Goal: Information Seeking & Learning: Check status

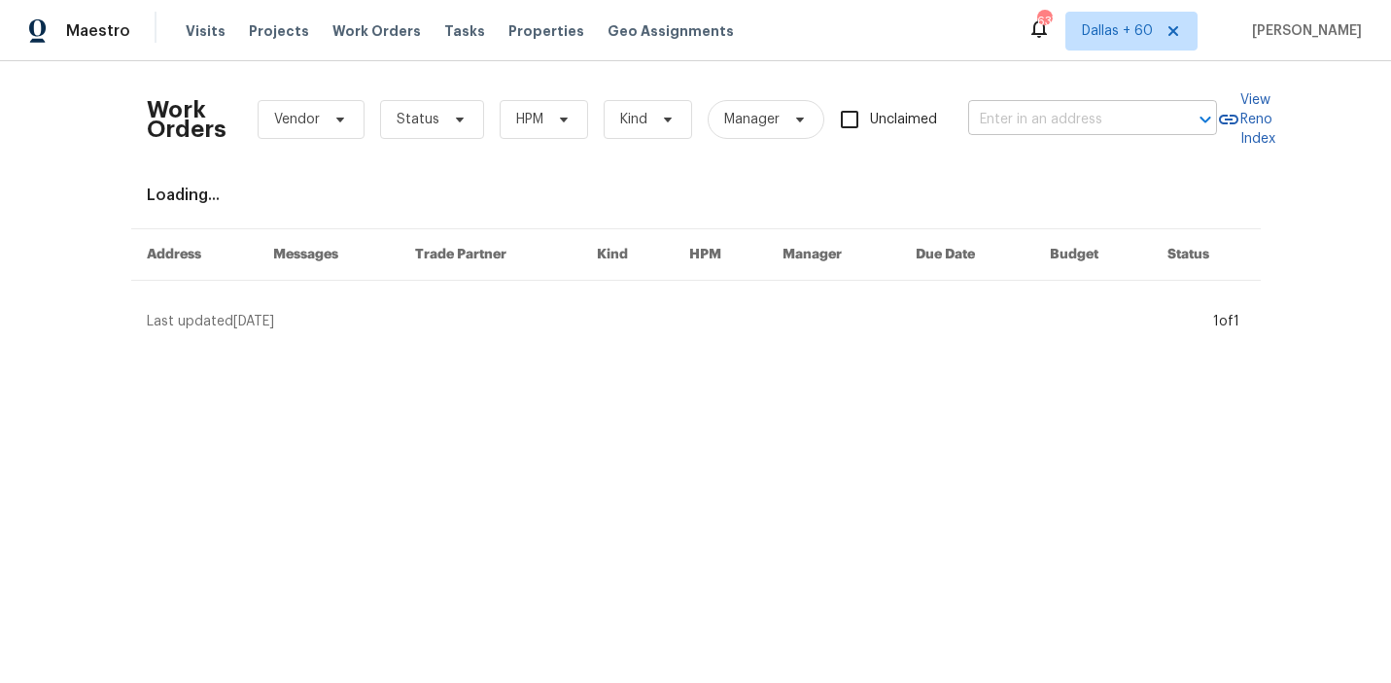
click at [1165, 124] on div "​" at bounding box center [1092, 120] width 249 height 30
paste input "[STREET_ADDRESS][PERSON_NAME]"
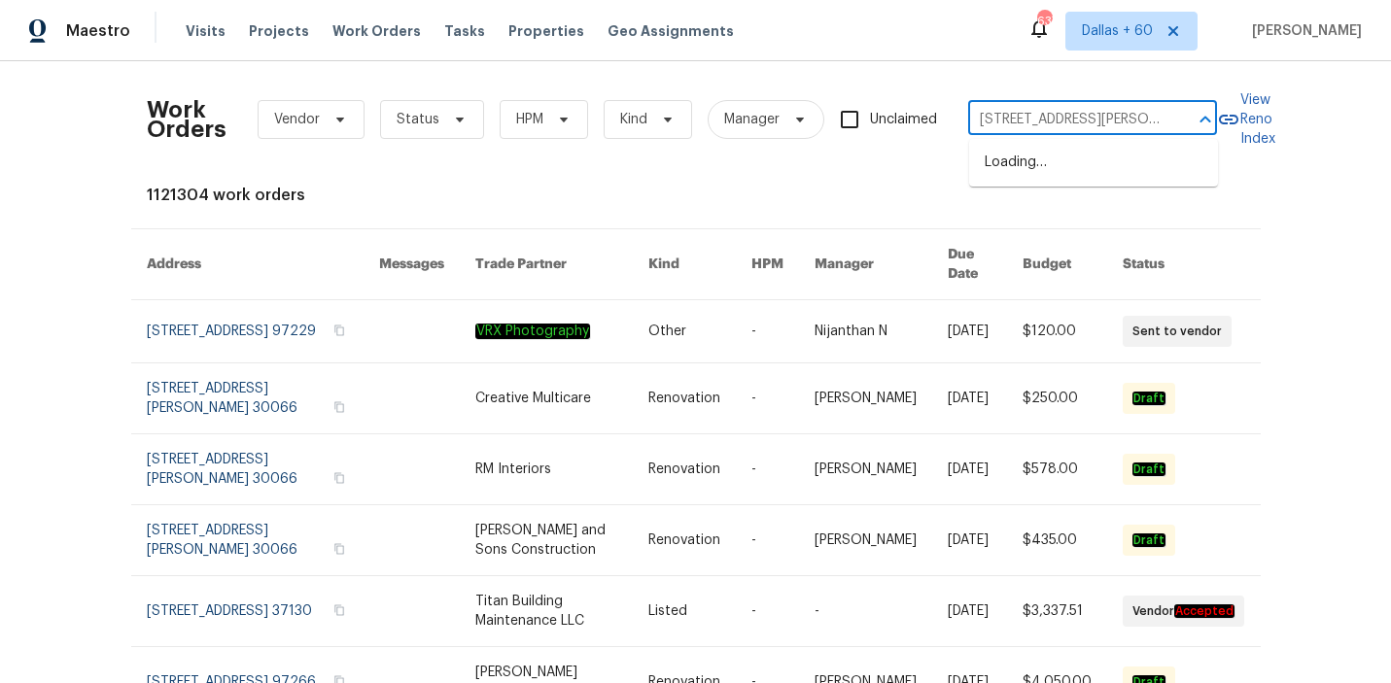
type input "[STREET_ADDRESS][PERSON_NAME]"
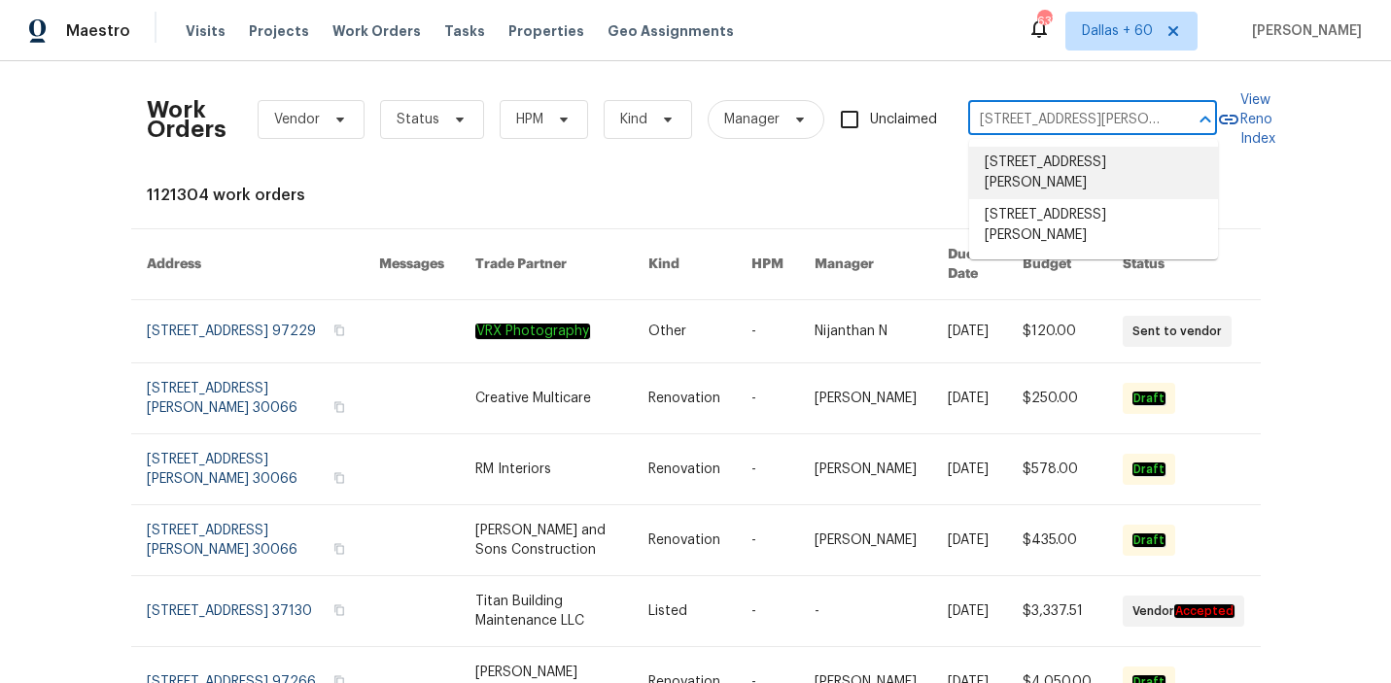
click at [1061, 172] on li "[STREET_ADDRESS][PERSON_NAME]" at bounding box center [1093, 173] width 249 height 52
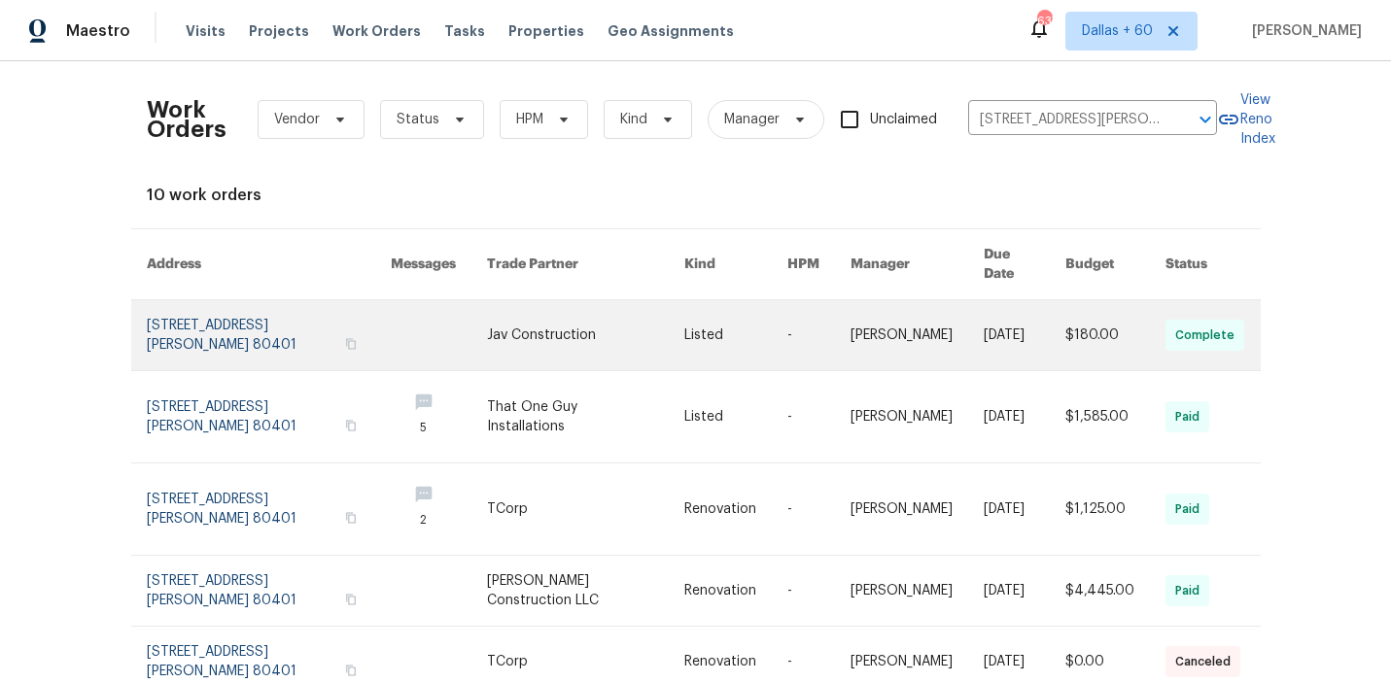
click at [624, 326] on link at bounding box center [585, 335] width 197 height 70
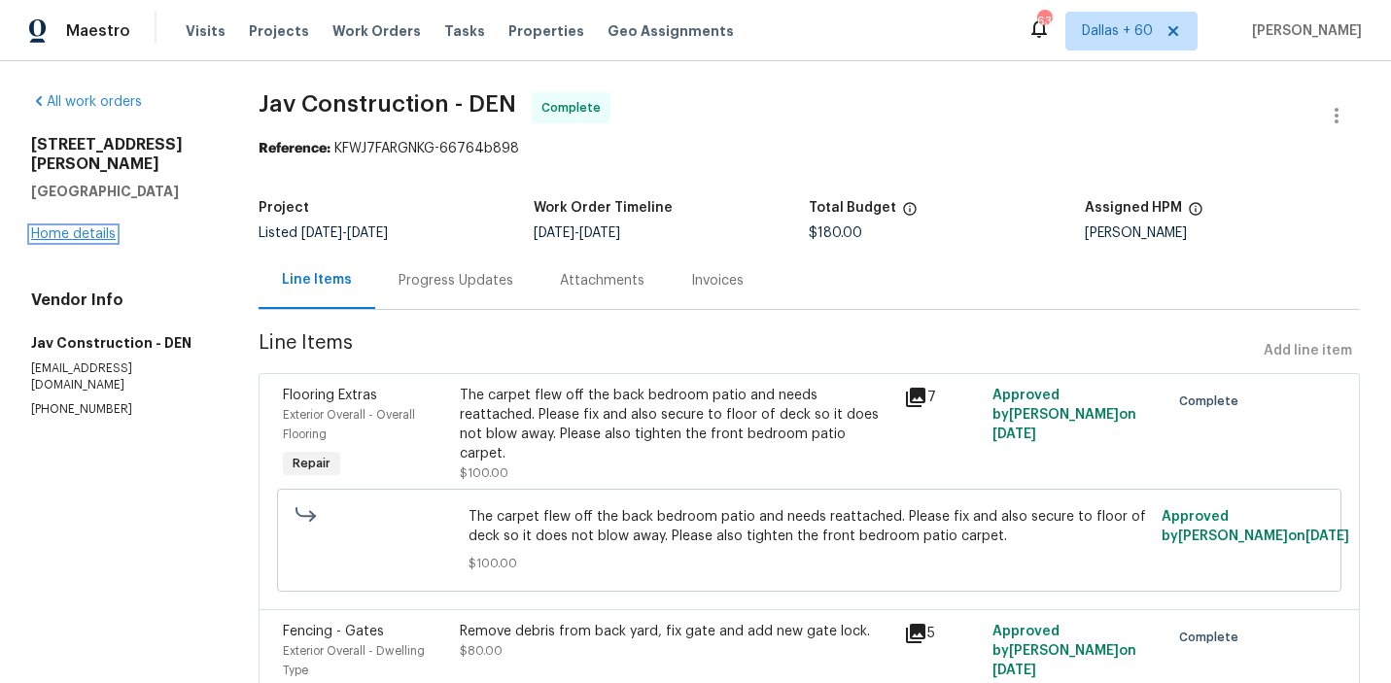
click at [91, 227] on link "Home details" at bounding box center [73, 234] width 85 height 14
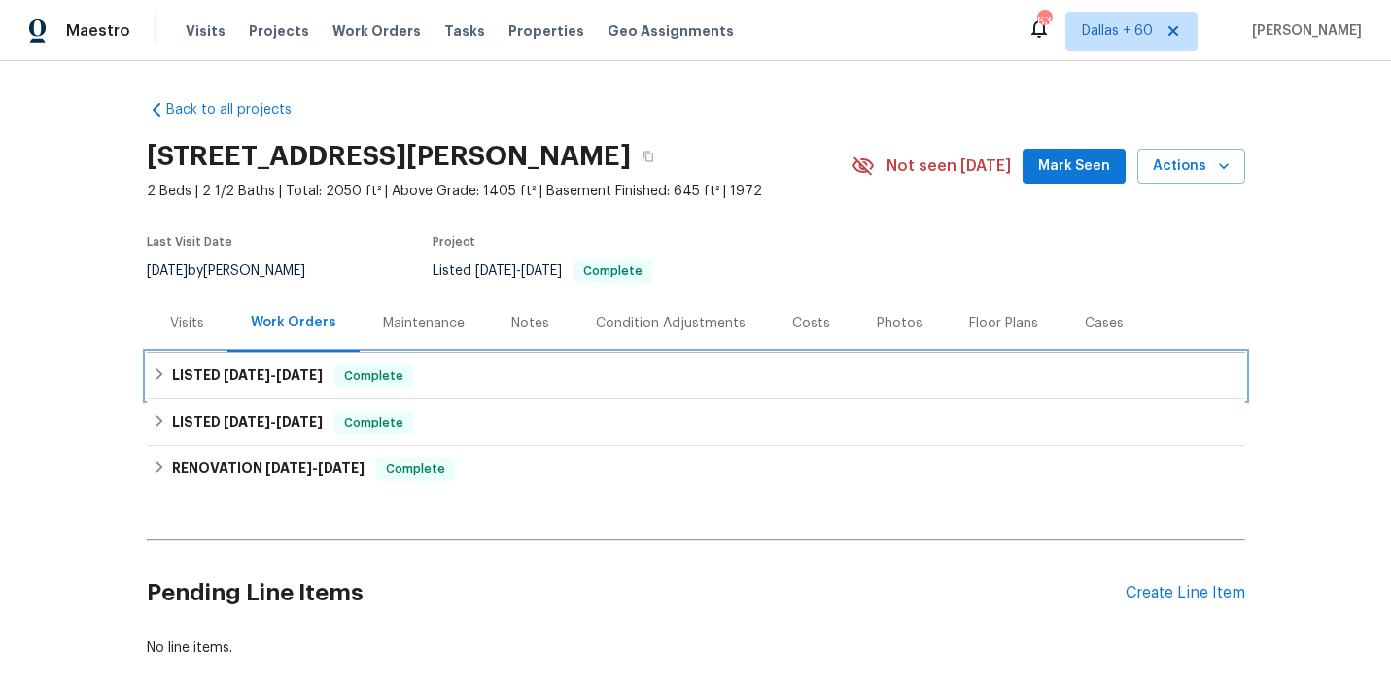
click at [559, 384] on div "LISTED [DATE] - [DATE] Complete" at bounding box center [696, 375] width 1086 height 23
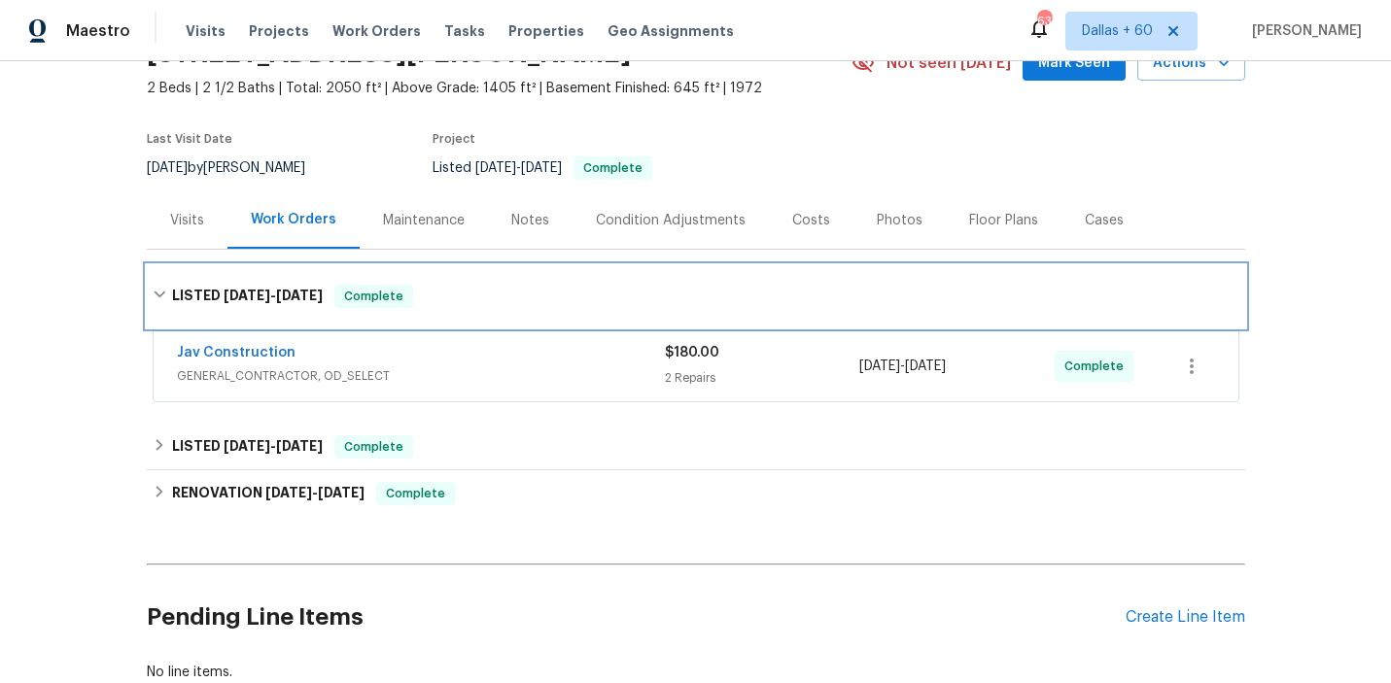
scroll to position [104, 0]
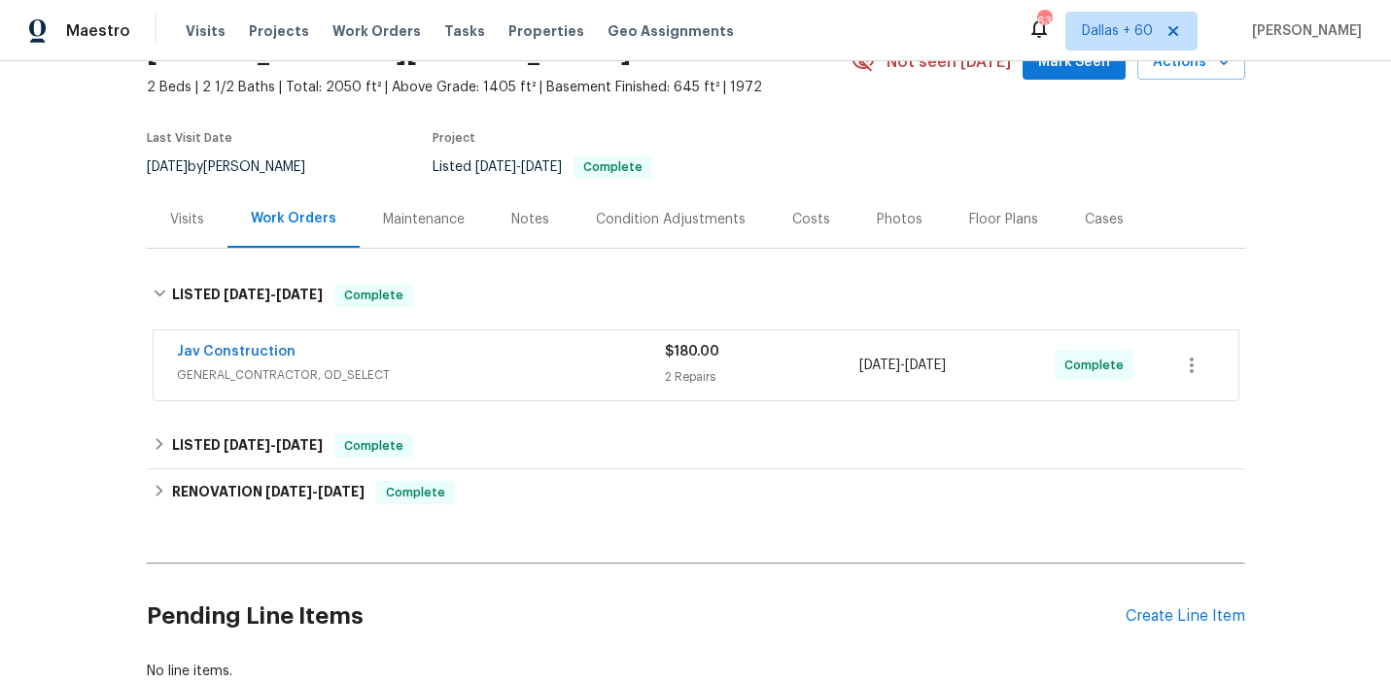
click at [551, 370] on span "GENERAL_CONTRACTOR, OD_SELECT" at bounding box center [421, 374] width 488 height 19
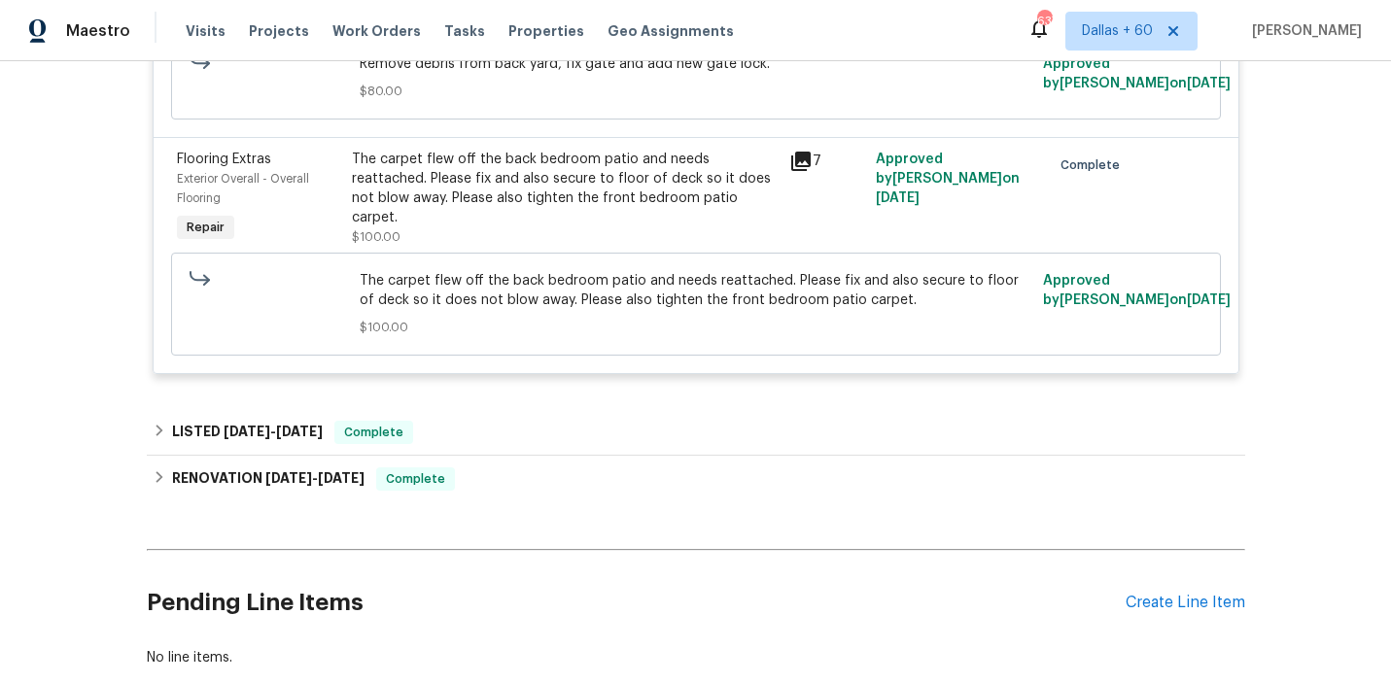
scroll to position [635, 0]
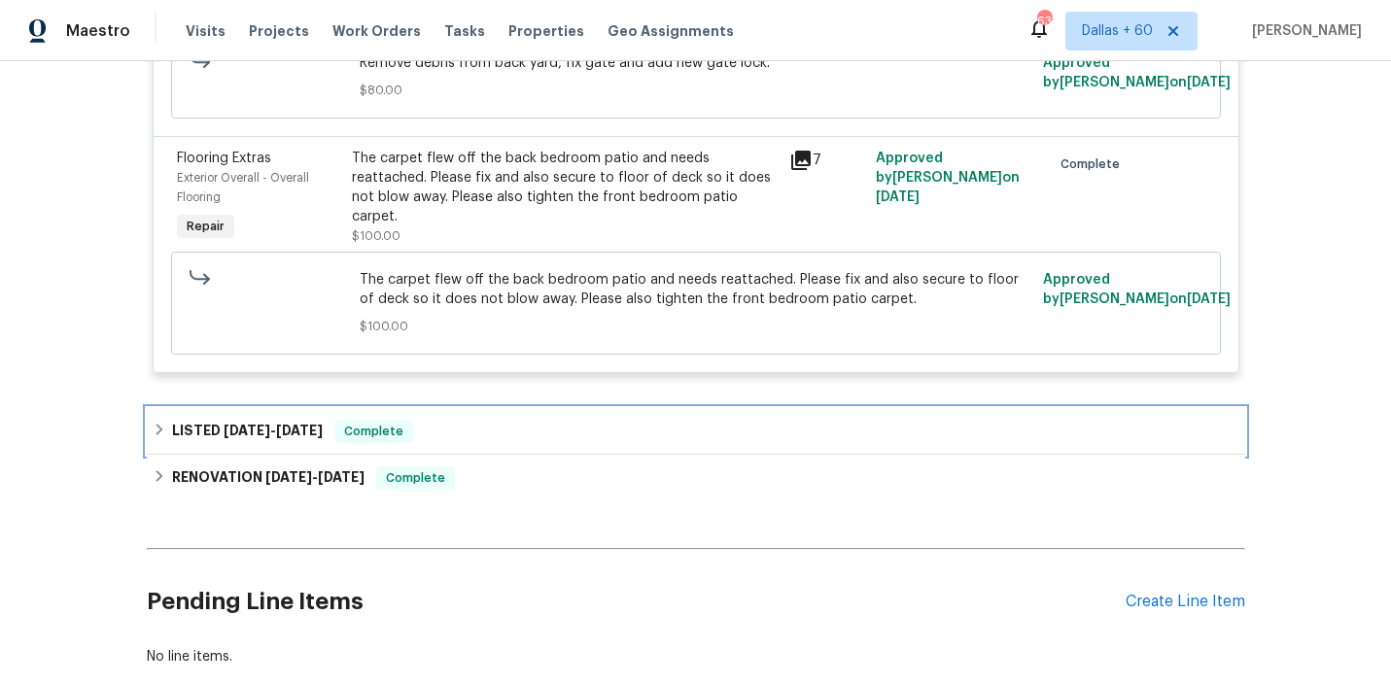
click at [564, 419] on div "LISTED [DATE] - [DATE] Complete" at bounding box center [696, 431] width 1098 height 47
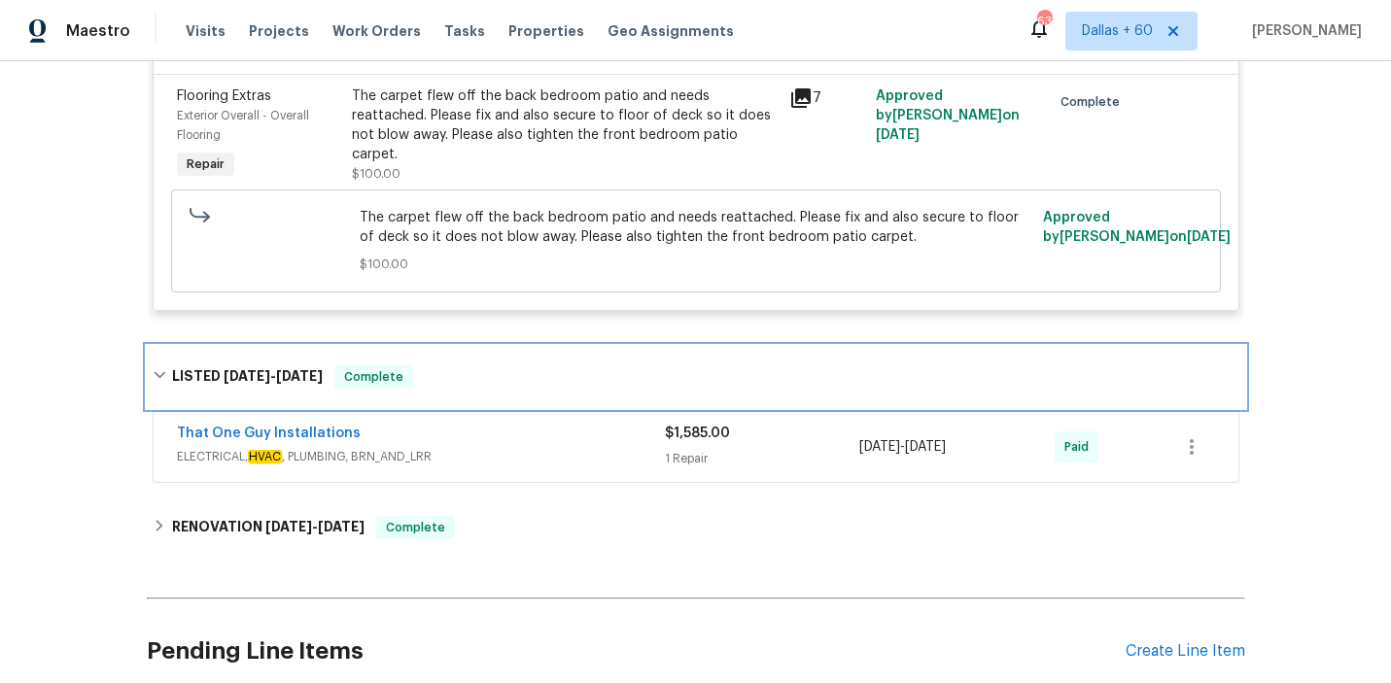
scroll to position [726, 0]
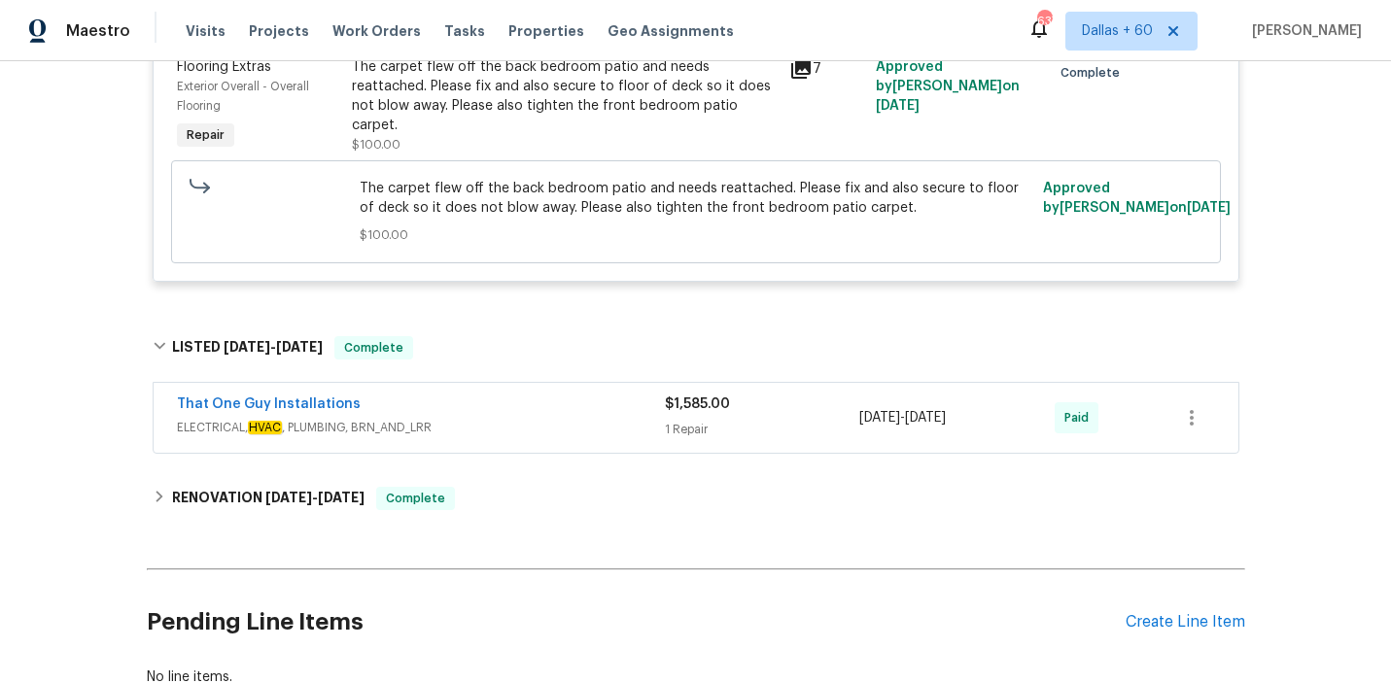
click at [548, 412] on div "That One Guy Installations" at bounding box center [421, 406] width 488 height 23
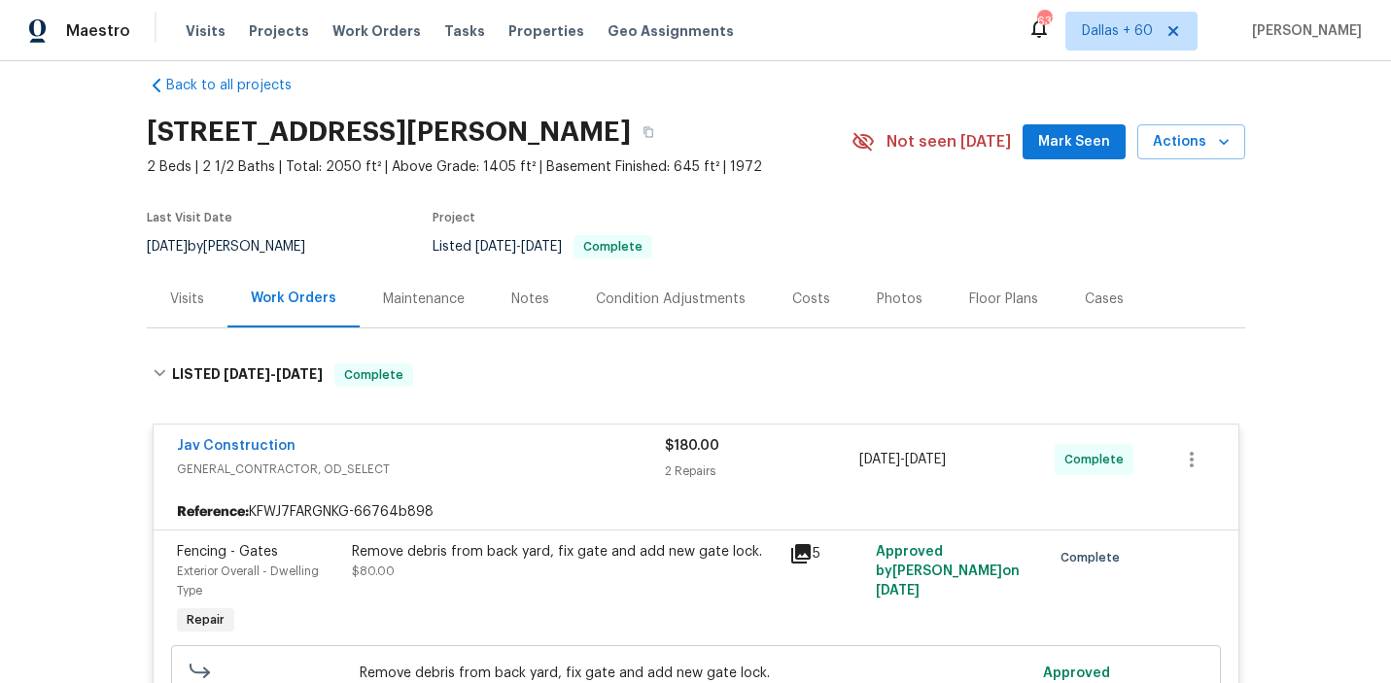
scroll to position [0, 0]
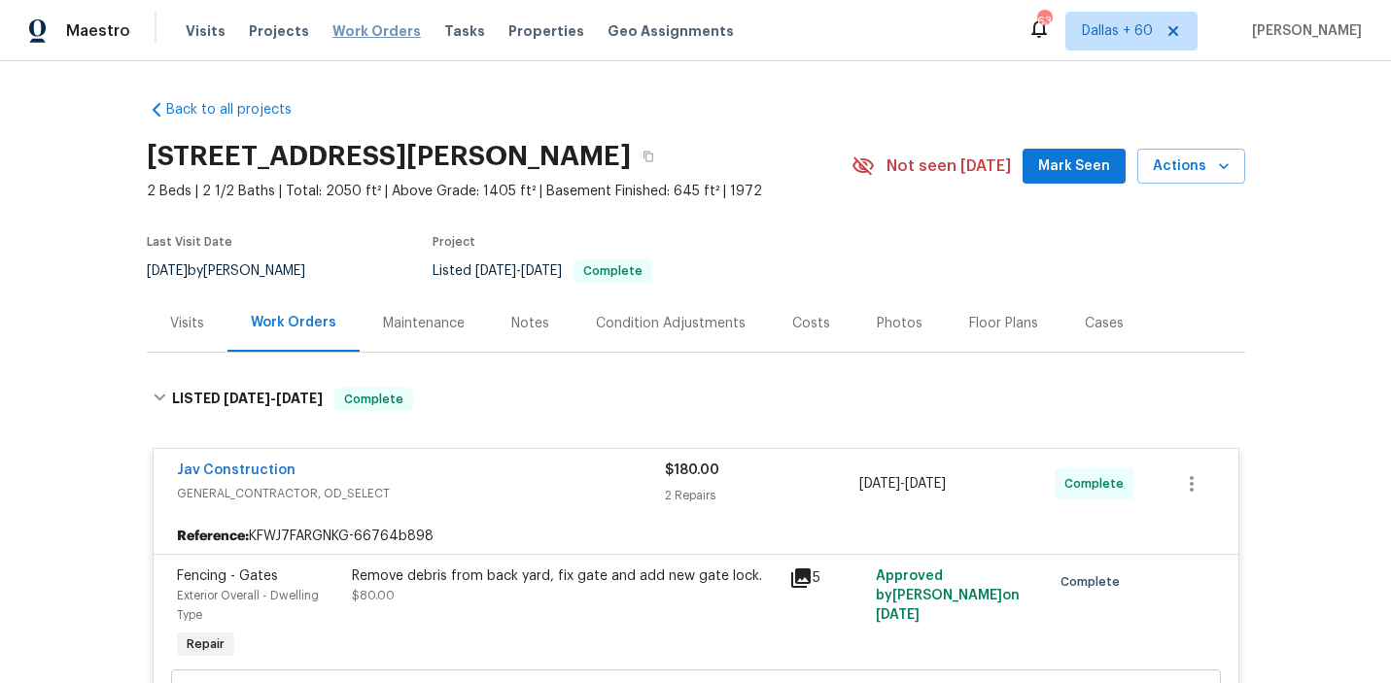
click at [363, 27] on span "Work Orders" at bounding box center [376, 30] width 88 height 19
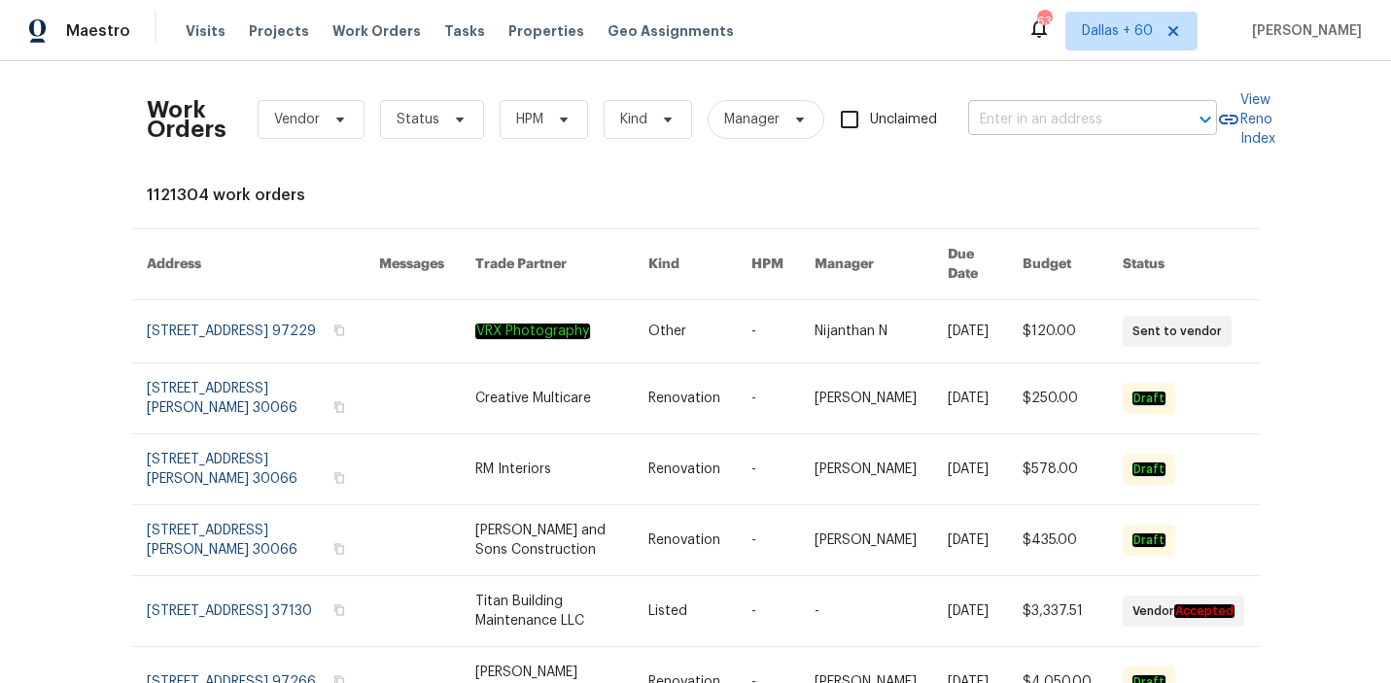
click at [1081, 119] on input "text" at bounding box center [1065, 120] width 194 height 30
paste input "[STREET_ADDRESS][PERSON_NAME]"
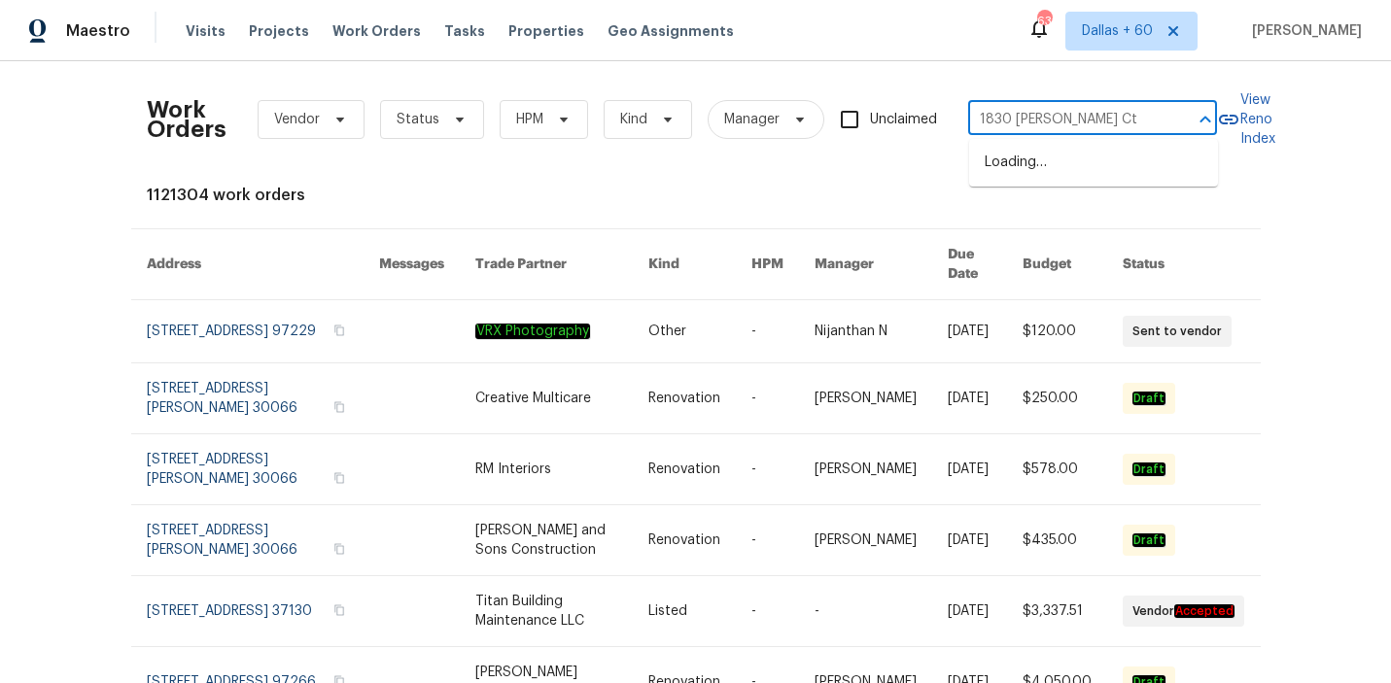
type input "1830 [PERSON_NAME] Ct"
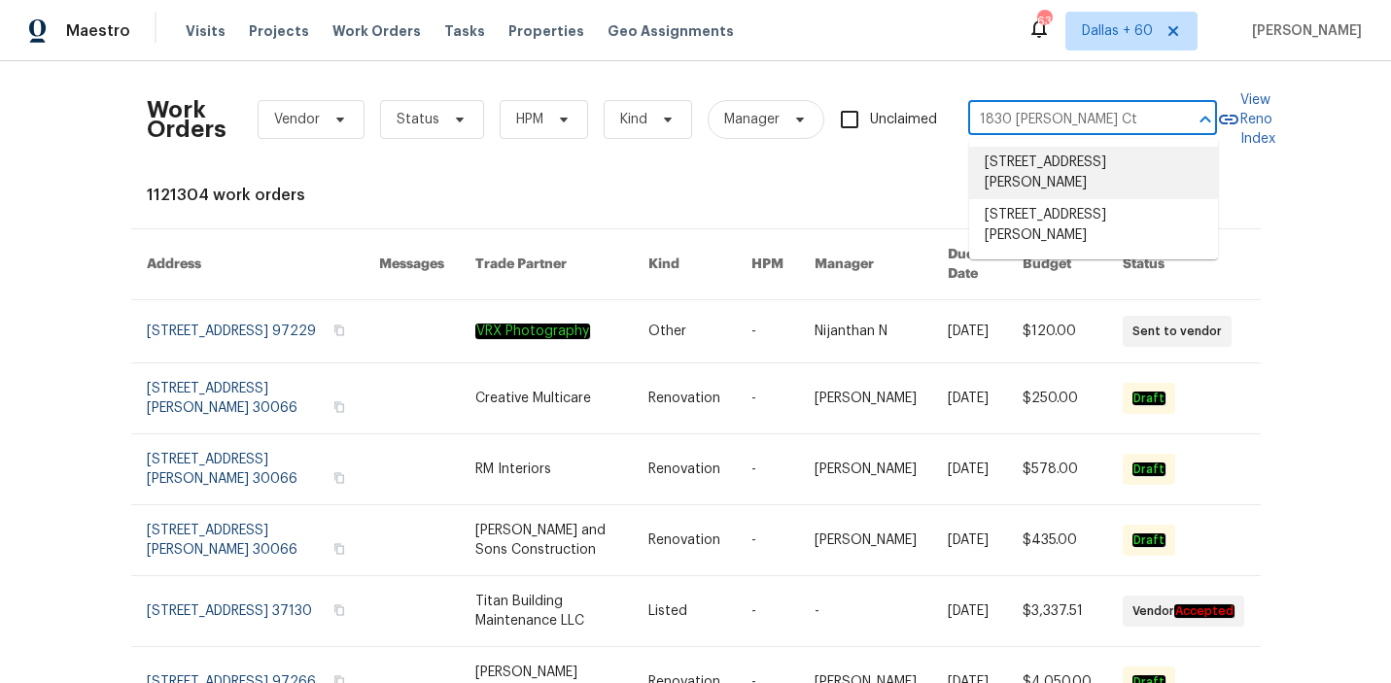
click at [1066, 171] on li "[STREET_ADDRESS][PERSON_NAME]" at bounding box center [1093, 173] width 249 height 52
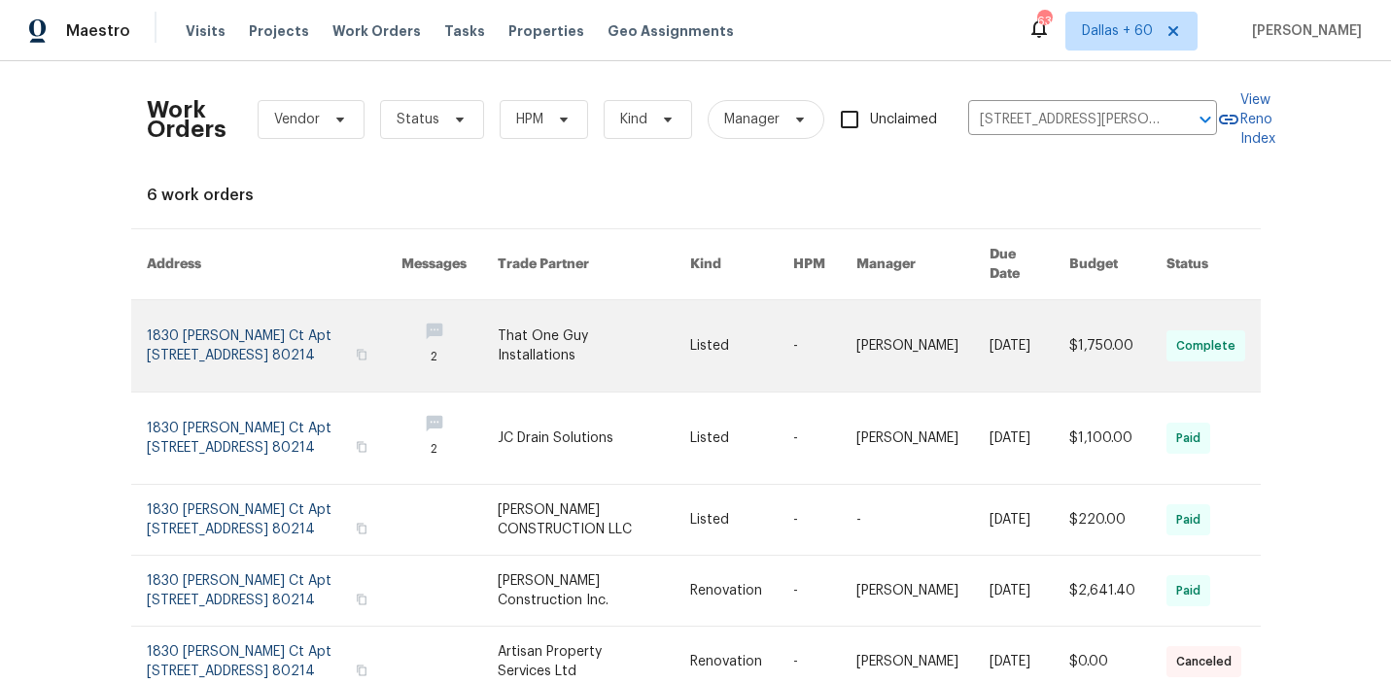
click at [569, 338] on link at bounding box center [594, 345] width 192 height 91
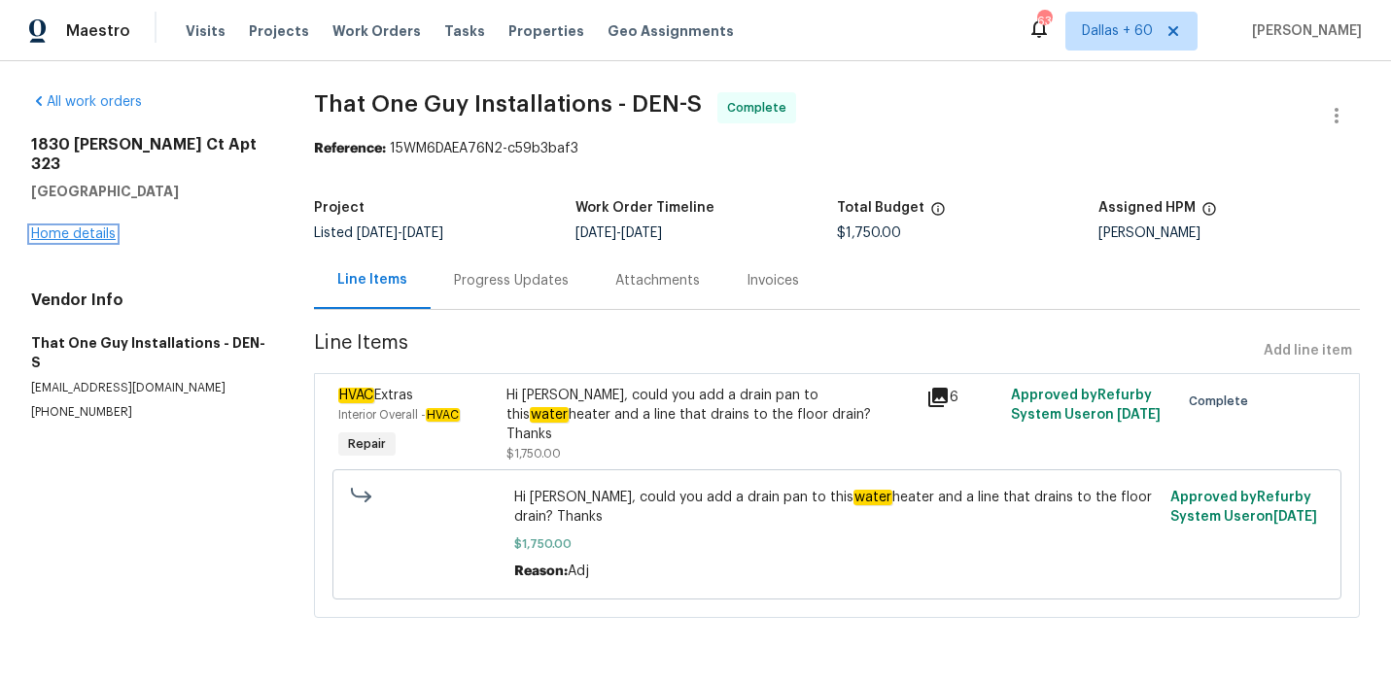
click at [97, 227] on link "Home details" at bounding box center [73, 234] width 85 height 14
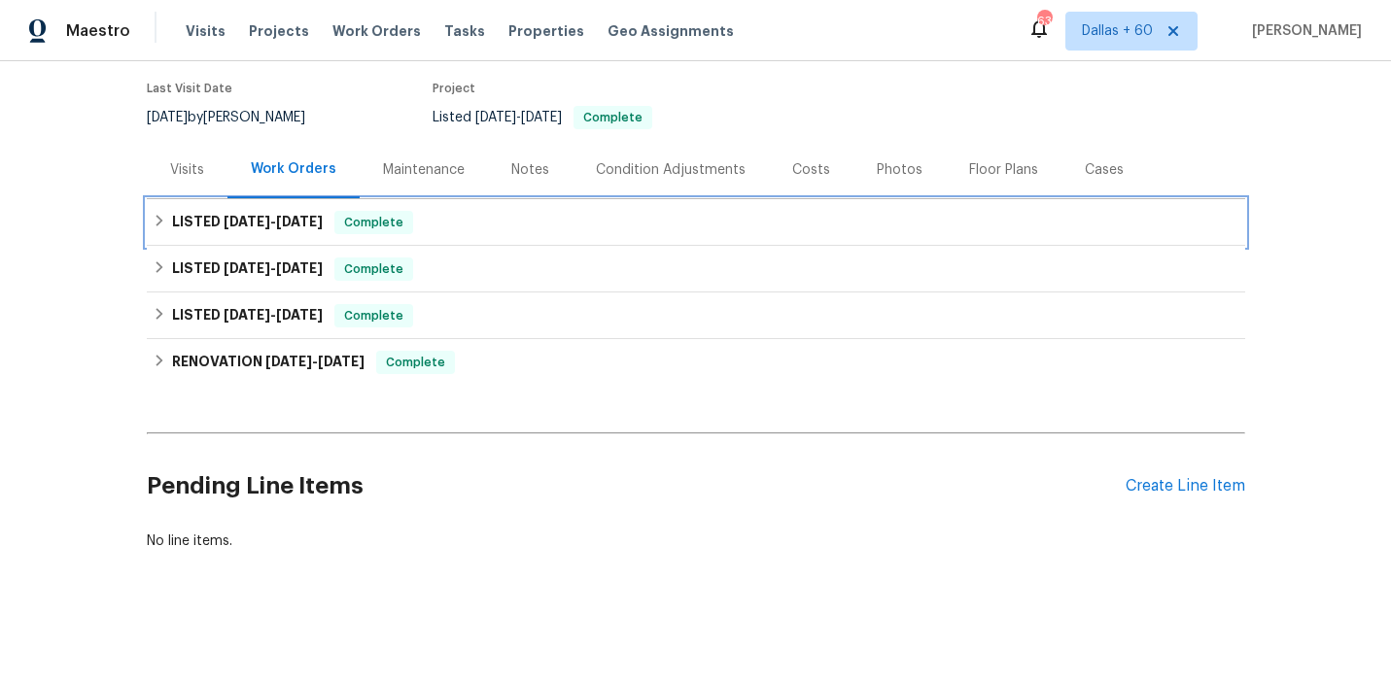
click at [507, 216] on div "LISTED [DATE] - [DATE] Complete" at bounding box center [696, 222] width 1086 height 23
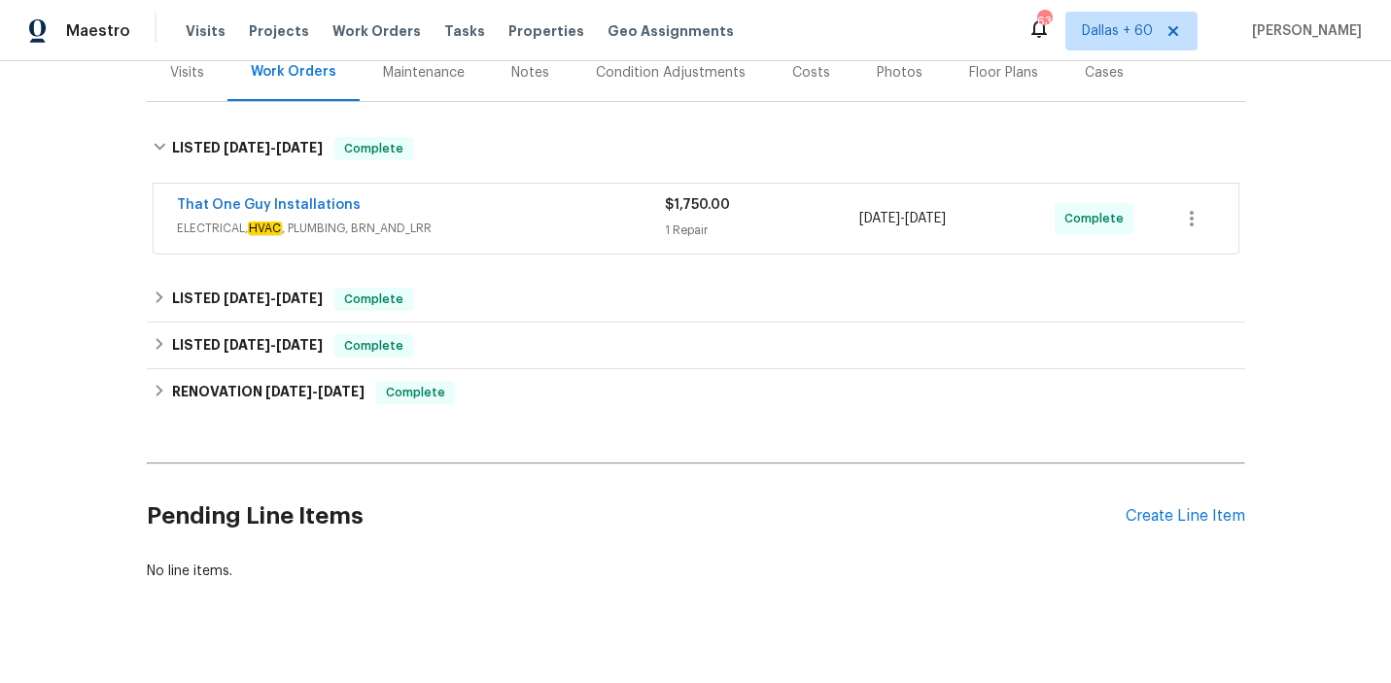
click at [507, 216] on div "That One Guy Installations" at bounding box center [421, 206] width 488 height 23
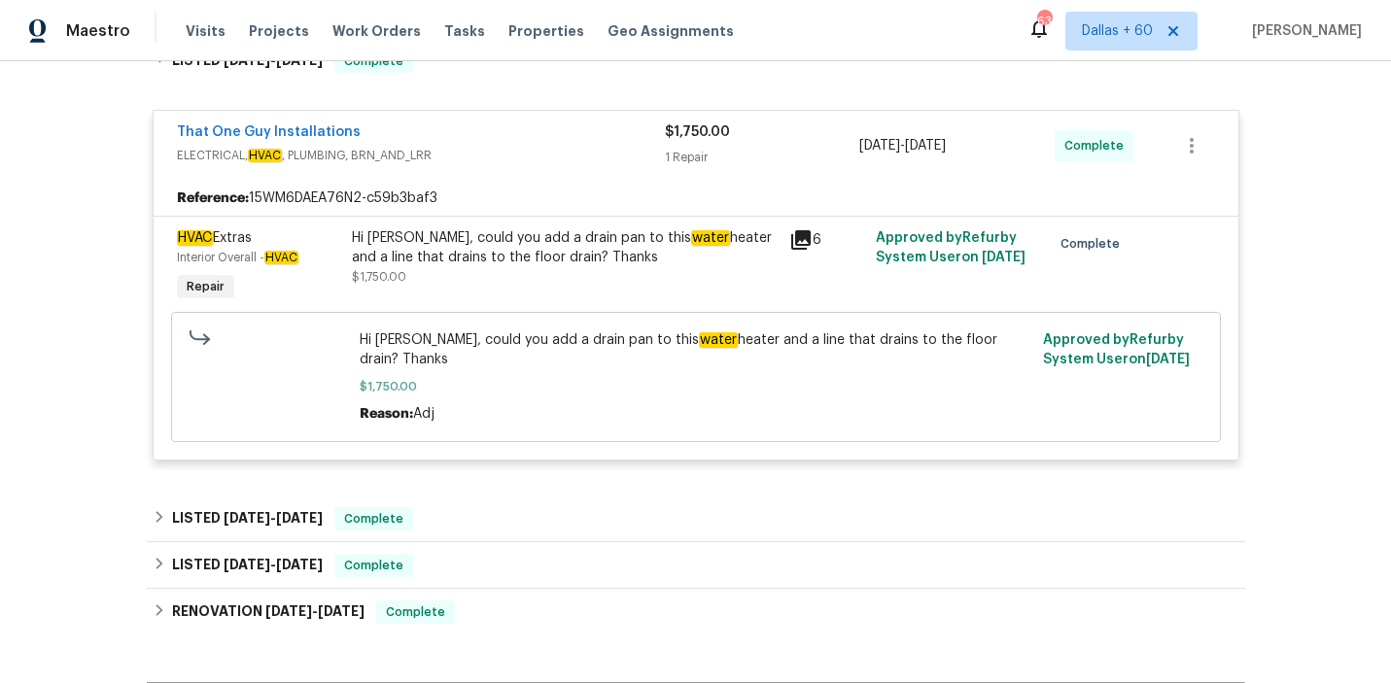
scroll to position [303, 0]
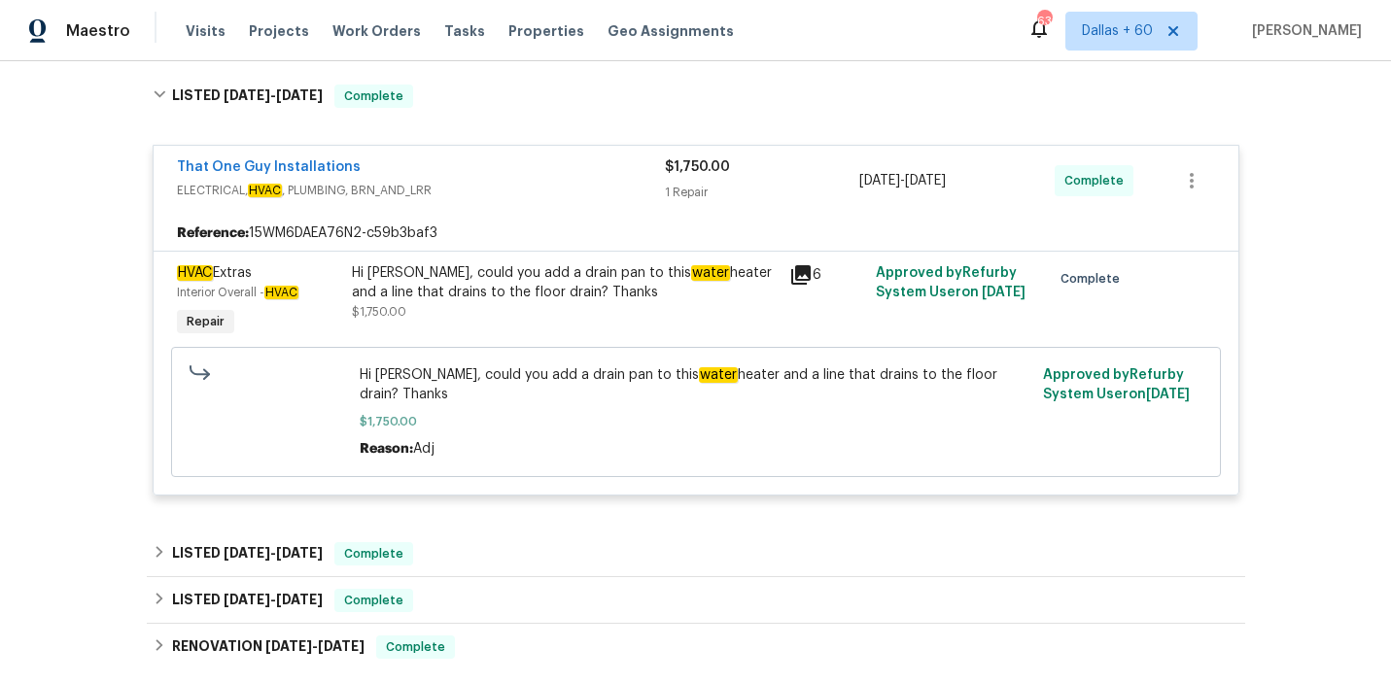
click at [467, 311] on div "Hi [PERSON_NAME], could you add a drain pan to this water heater and a line tha…" at bounding box center [565, 292] width 426 height 58
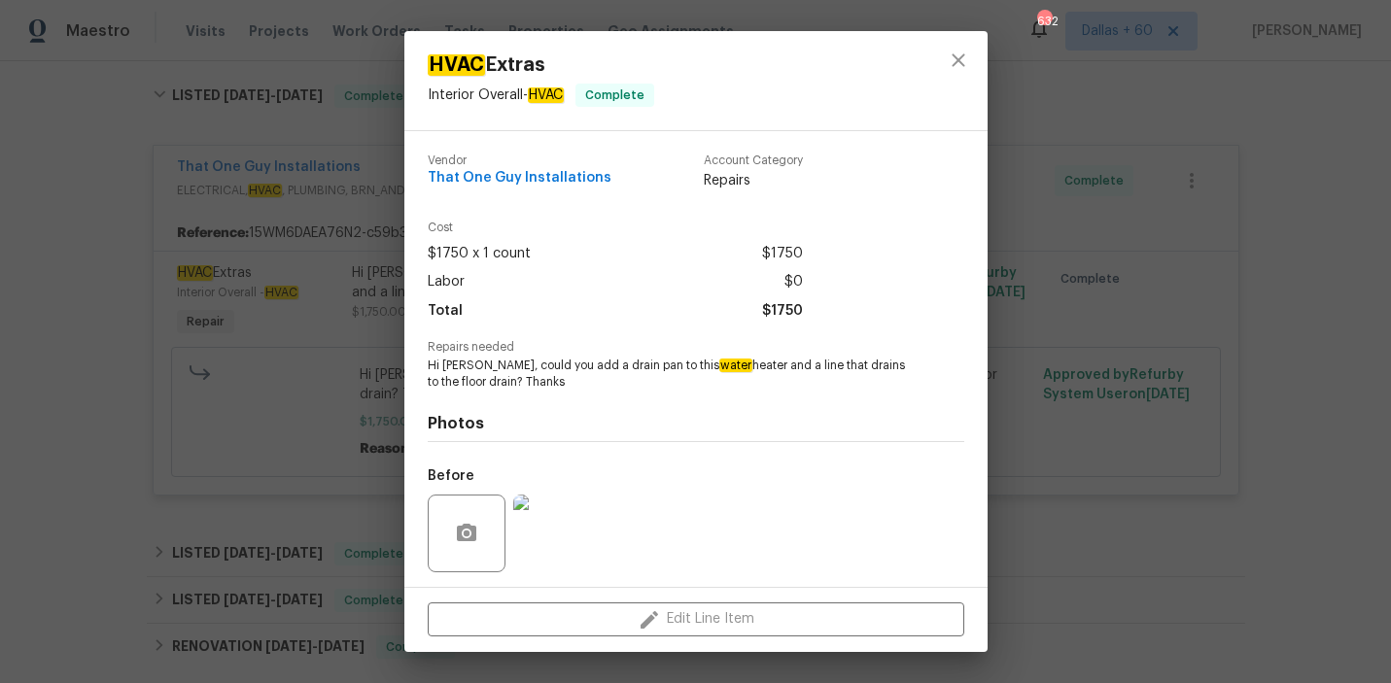
scroll to position [131, 0]
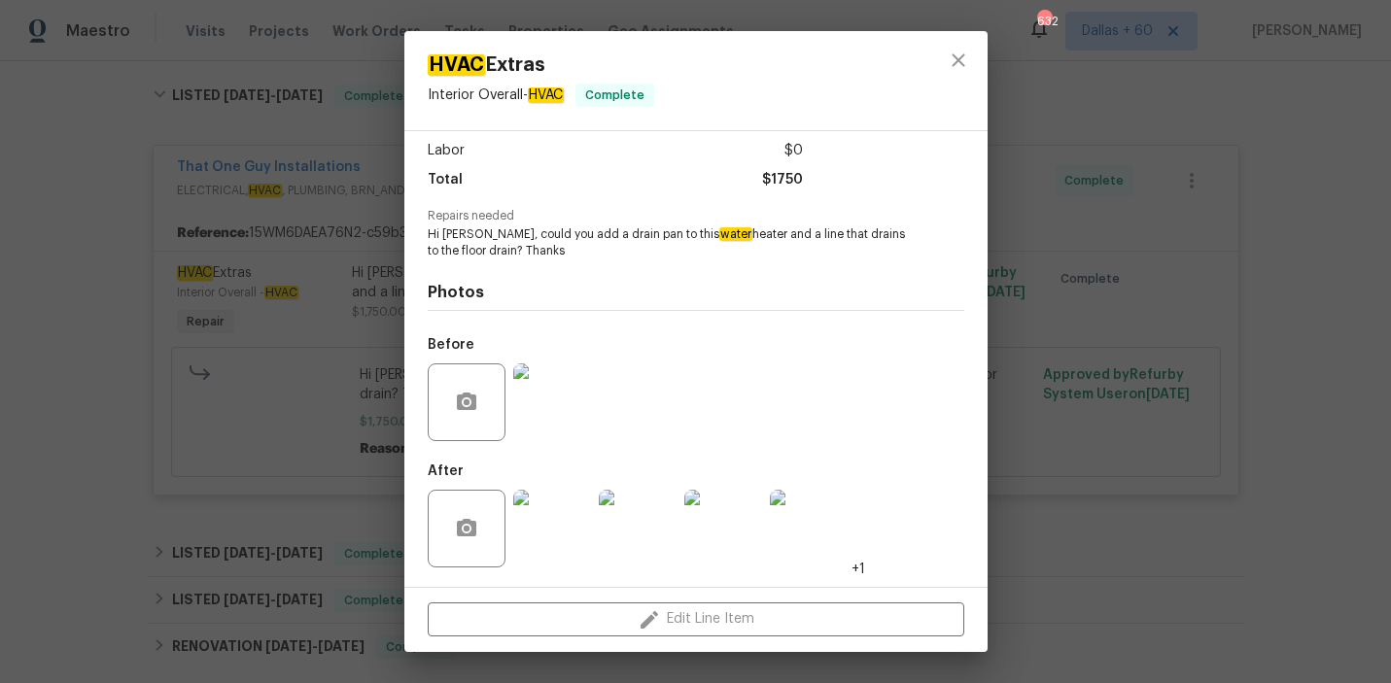
click at [128, 300] on div "HVAC Extras Interior Overall - HVAC Complete Vendor That One Guy Installations …" at bounding box center [695, 341] width 1391 height 683
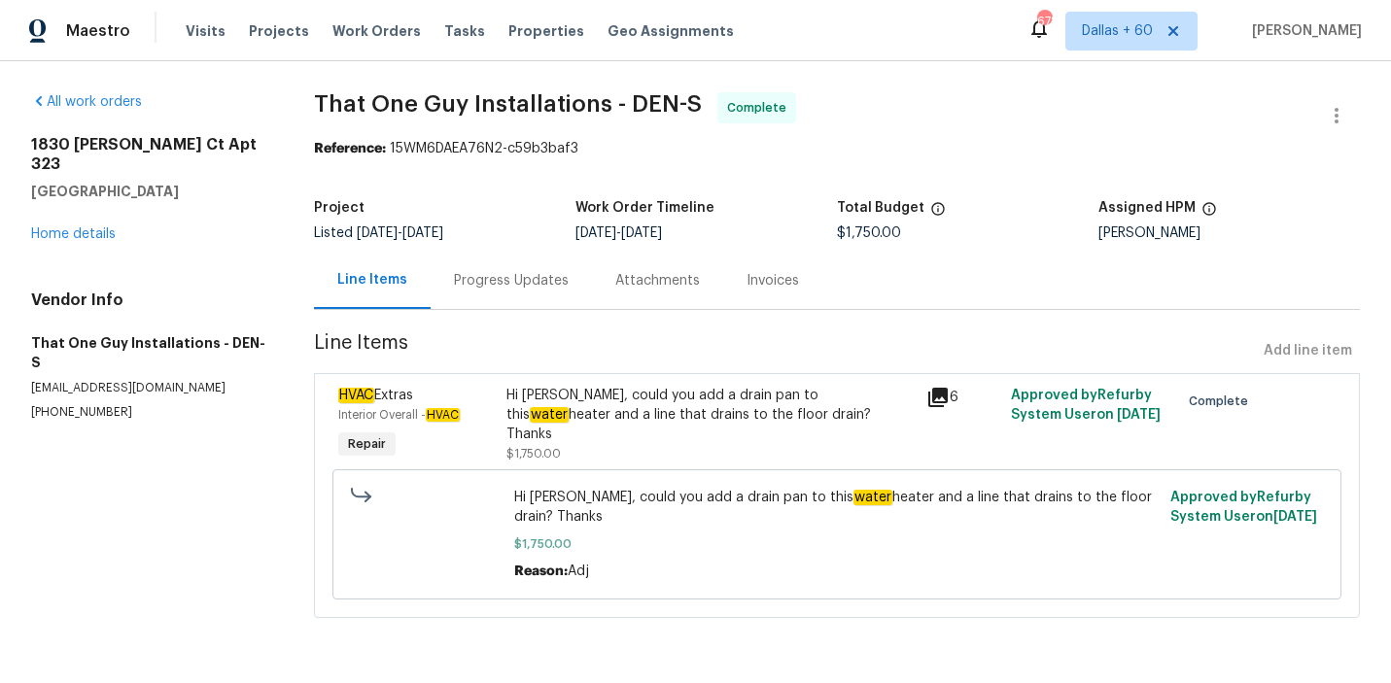
click at [546, 291] on div "Progress Updates" at bounding box center [511, 280] width 161 height 57
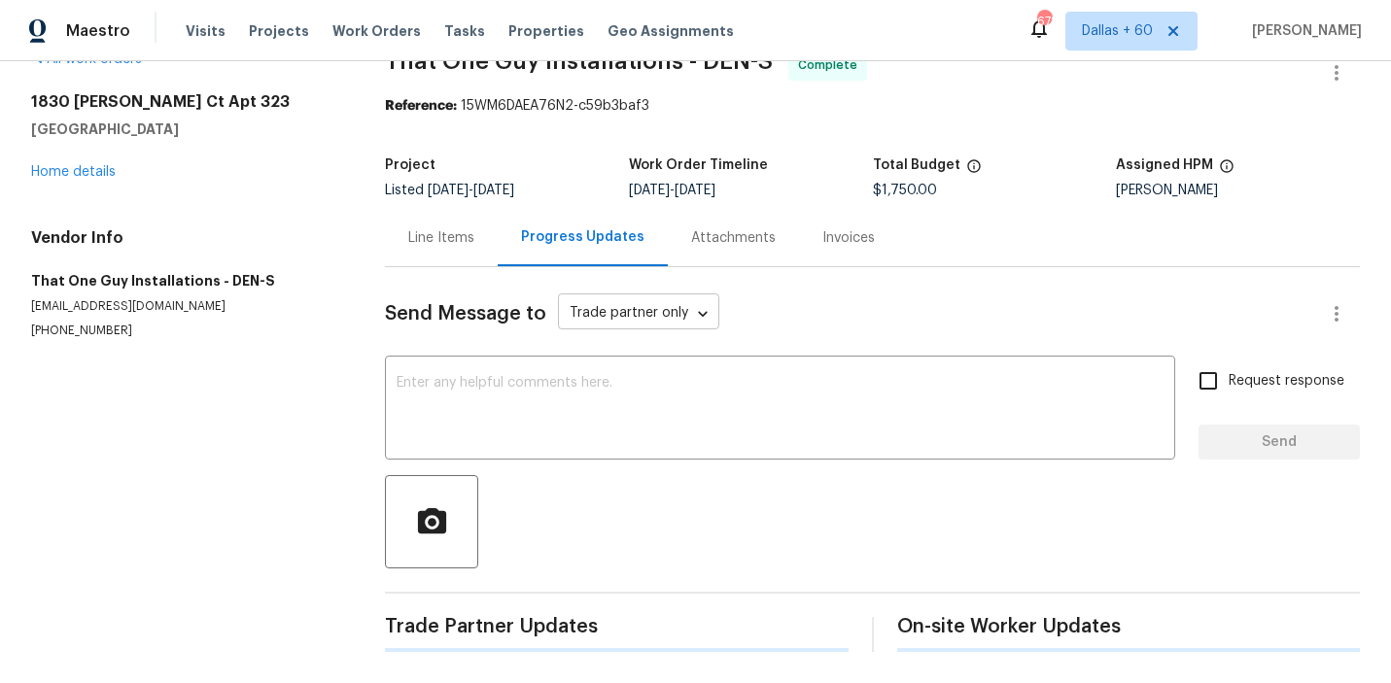
scroll to position [400, 0]
